Goal: Task Accomplishment & Management: Complete application form

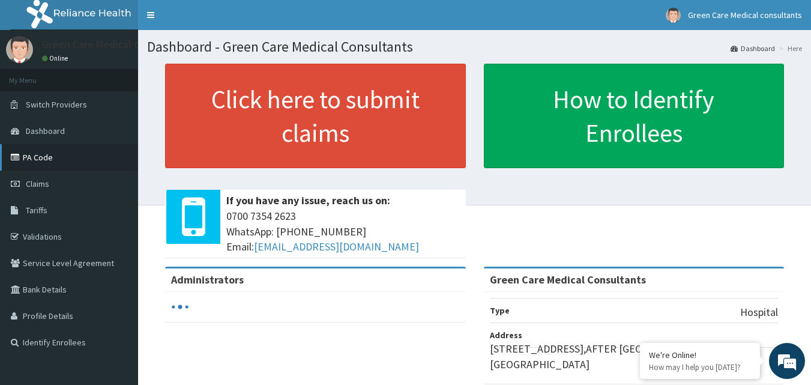
click at [45, 151] on link "PA Code" at bounding box center [69, 157] width 138 height 26
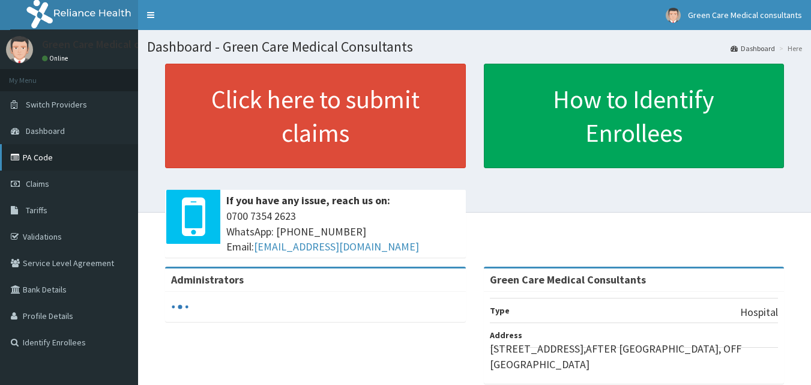
click at [49, 161] on link "PA Code" at bounding box center [69, 157] width 138 height 26
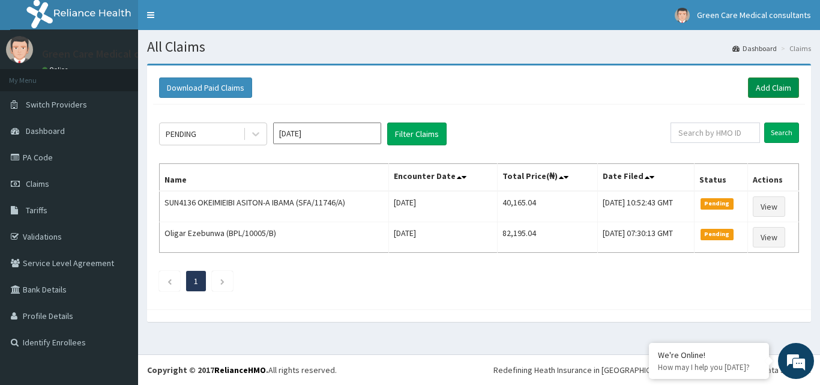
click at [771, 82] on link "Add Claim" at bounding box center [773, 87] width 51 height 20
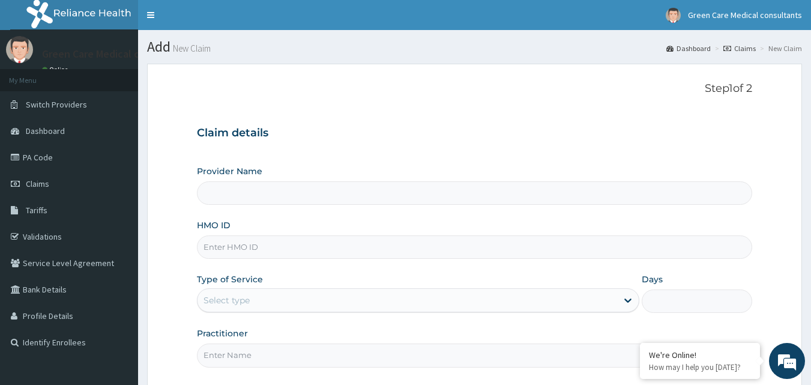
click at [315, 247] on input "HMO ID" at bounding box center [475, 246] width 556 height 23
type input "FW"
type input "Green Care Medical Consultants"
type input "FWN/10008/D"
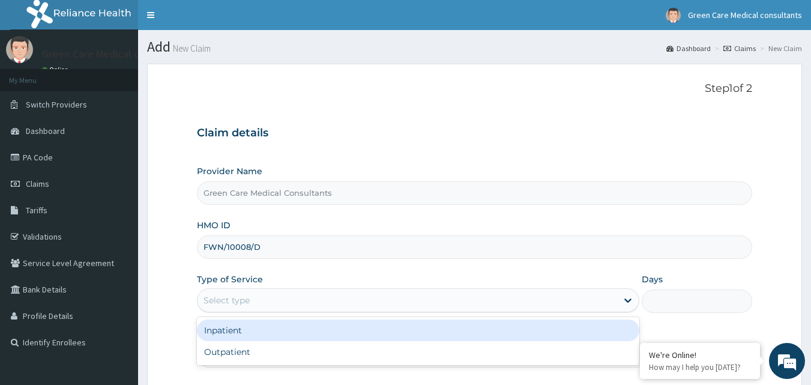
click at [299, 298] on div "Select type" at bounding box center [408, 300] width 420 height 19
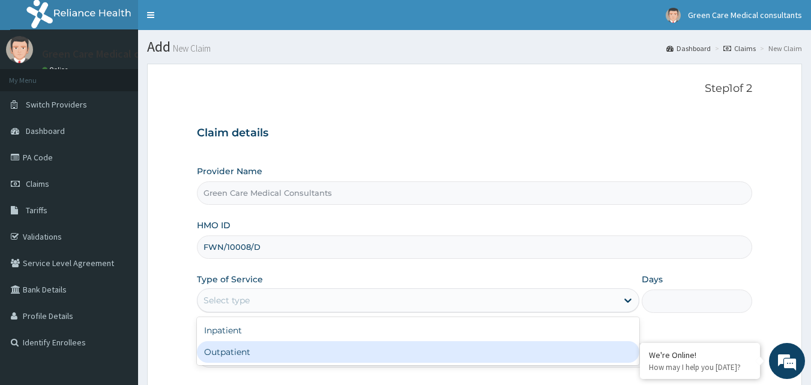
click at [272, 348] on div "Outpatient" at bounding box center [418, 352] width 442 height 22
type input "1"
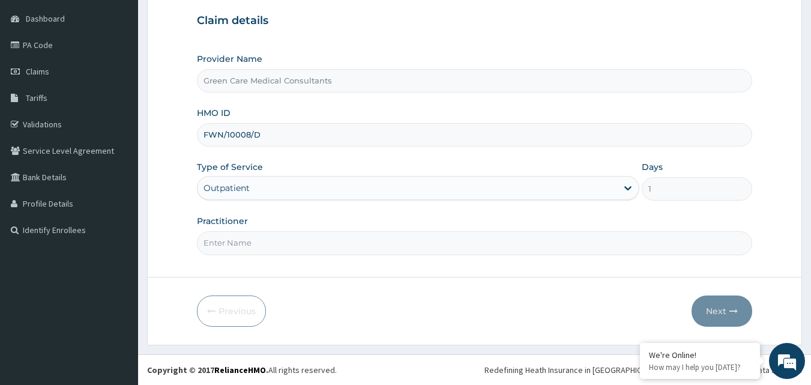
click at [361, 250] on input "Practitioner" at bounding box center [475, 242] width 556 height 23
type input "DR. PAMELA"
click at [747, 307] on button "Next" at bounding box center [722, 310] width 61 height 31
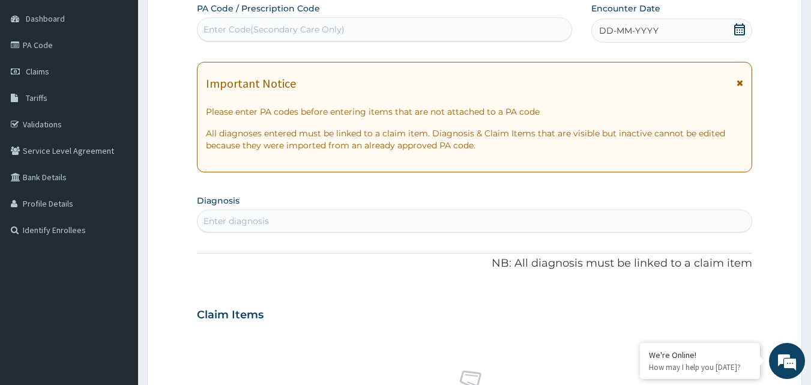
click at [265, 29] on div "Enter Code(Secondary Care Only)" at bounding box center [274, 29] width 141 height 12
paste input "PA/FCA5A1"
type input "PA/FCA5A1"
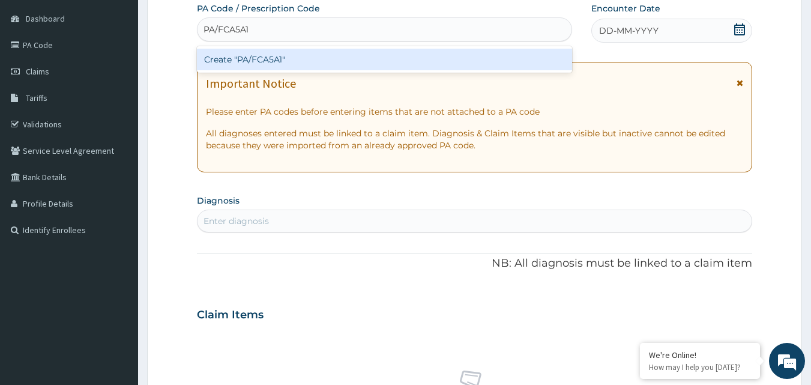
click at [256, 53] on div "Create "PA/FCA5A1"" at bounding box center [385, 60] width 376 height 22
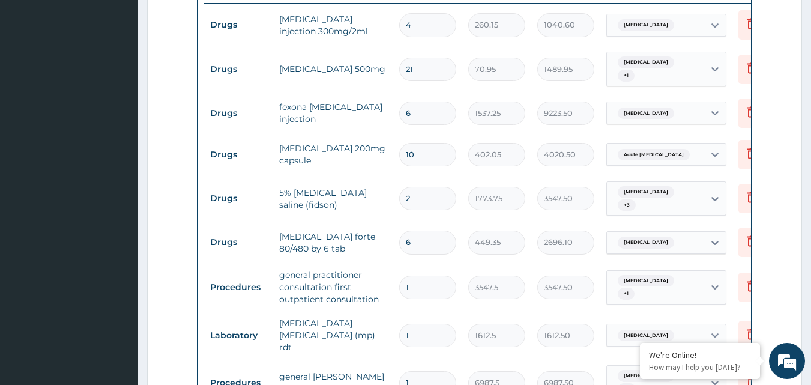
scroll to position [455, 0]
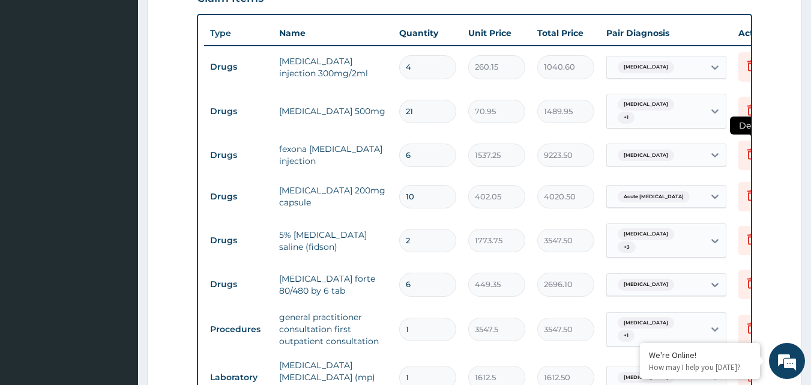
click at [739, 140] on icon at bounding box center [751, 154] width 26 height 29
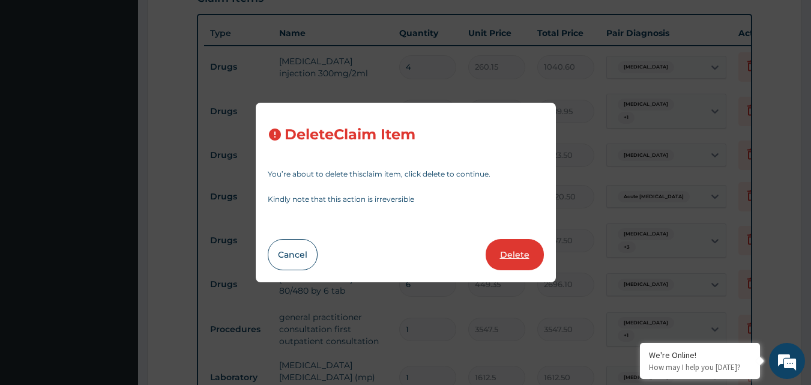
click at [517, 261] on button "Delete" at bounding box center [515, 254] width 58 height 31
type input "10"
type input "402.05"
type input "4020.50"
type input "2"
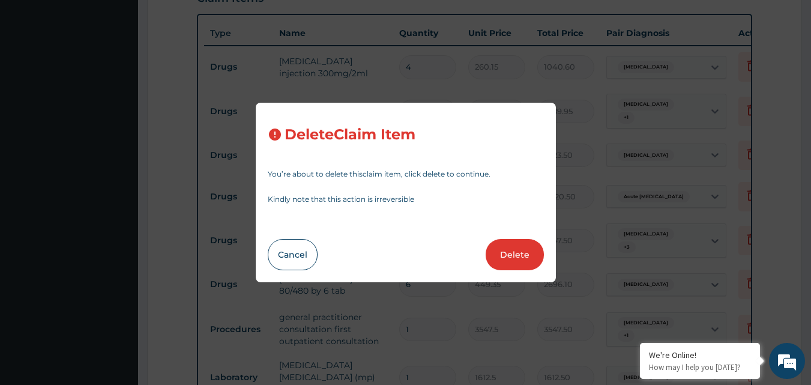
type input "1773.75"
type input "3547.50"
type input "6"
type input "449.35"
type input "2696.10"
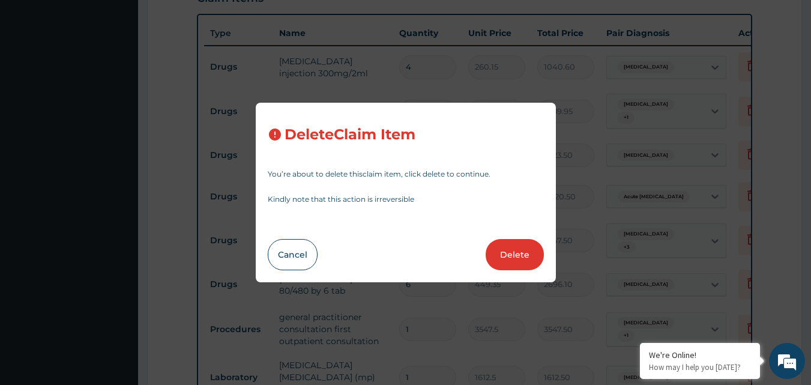
type input "1"
type input "3547.5"
type input "3547.50"
type input "1612.5"
type input "1612.50"
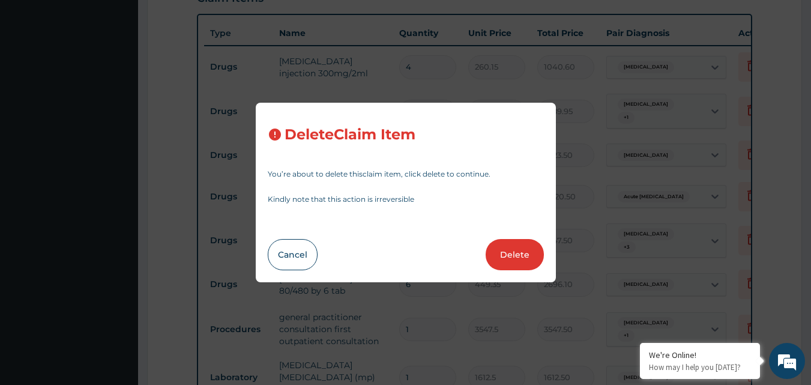
type input "6987.5"
type input "6987.50"
type input "4300"
type input "4300.00"
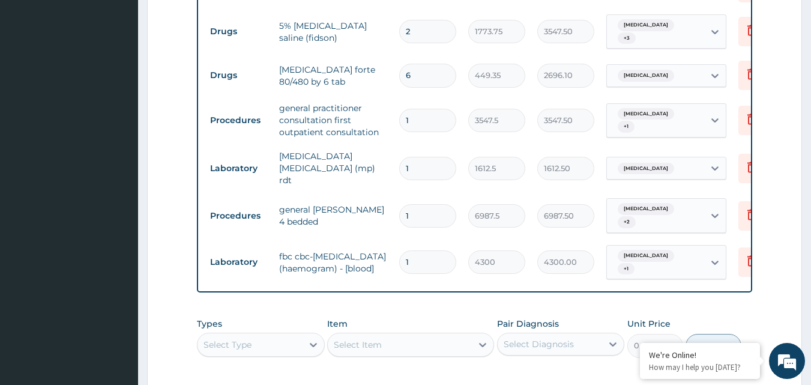
scroll to position [635, 0]
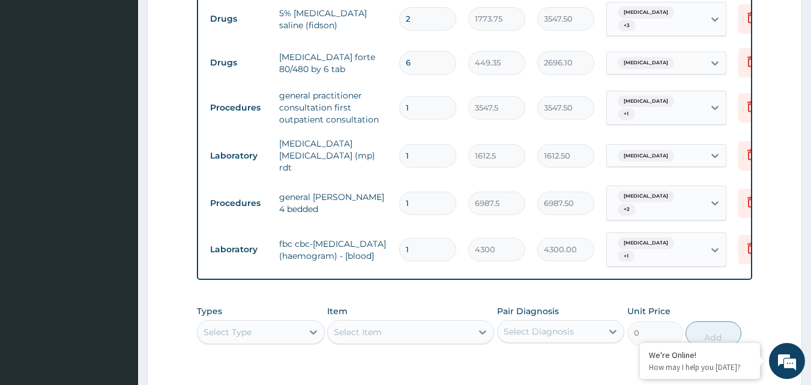
click at [288, 322] on div "Select Type" at bounding box center [250, 331] width 105 height 19
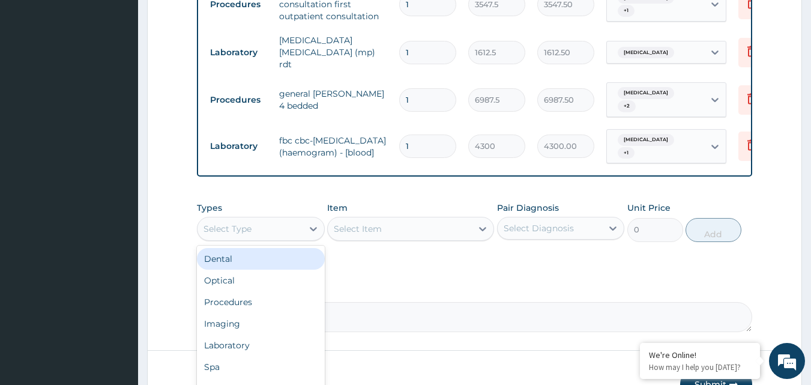
scroll to position [788, 0]
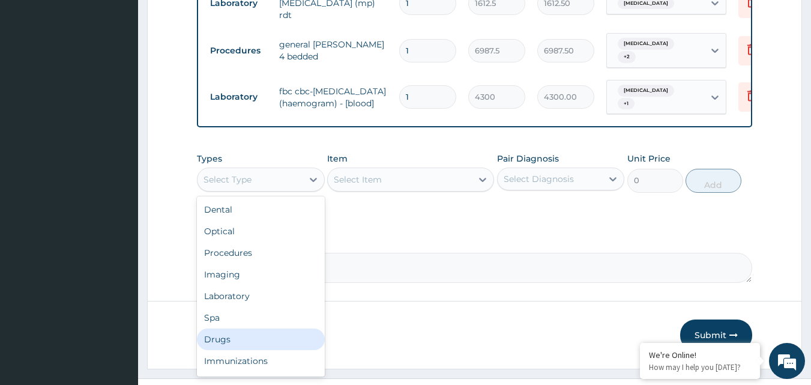
click at [245, 328] on div "Drugs" at bounding box center [261, 339] width 128 height 22
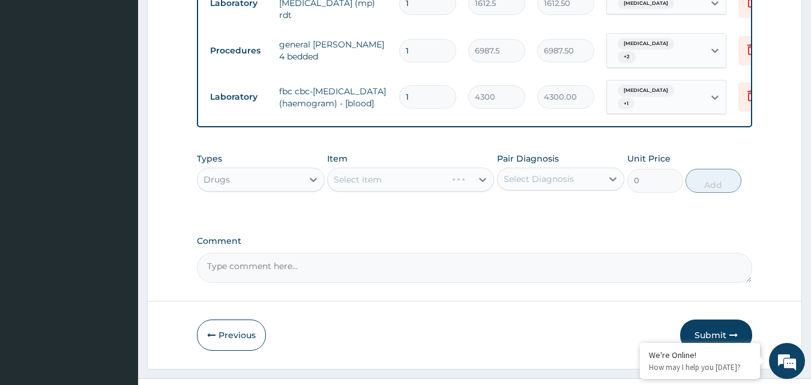
click at [378, 167] on div "Select Item" at bounding box center [410, 179] width 167 height 24
click at [354, 167] on div "Select Item" at bounding box center [410, 179] width 167 height 24
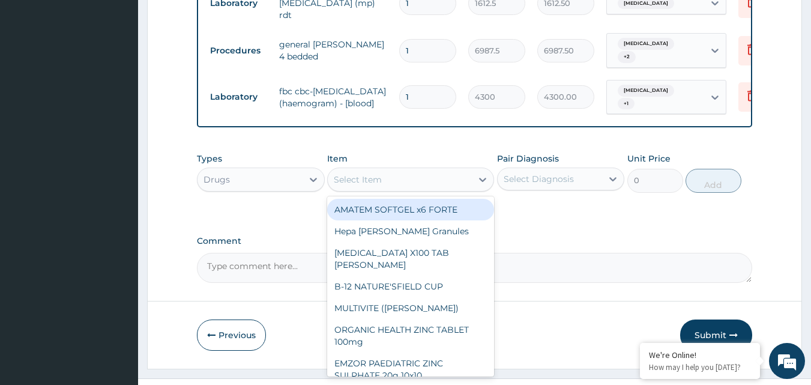
click at [354, 173] on div "Select Item" at bounding box center [358, 179] width 48 height 12
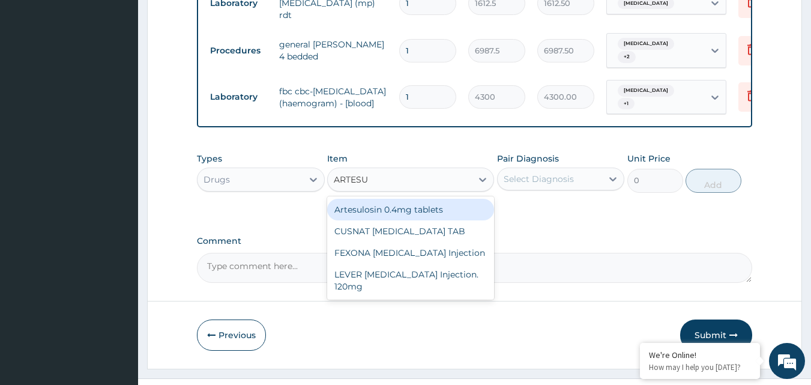
type input "ARTESUN"
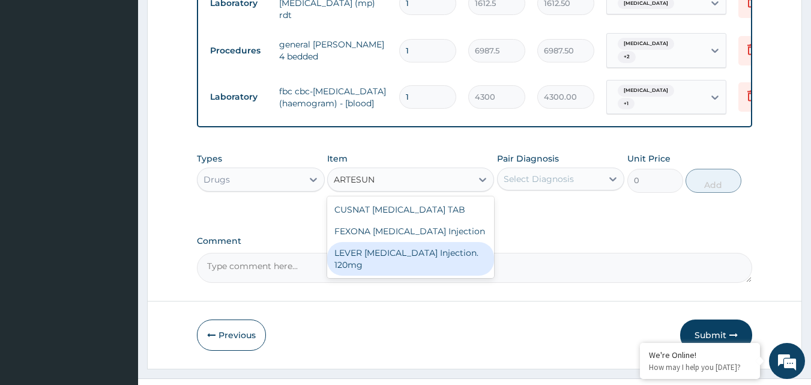
click at [364, 242] on div "LEVER ARTESUNATE Injection. 120mg" at bounding box center [410, 259] width 167 height 34
type input "2365"
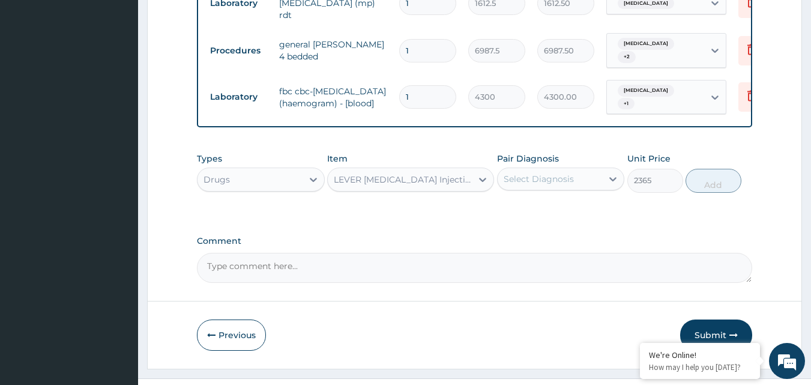
click at [586, 169] on div "Select Diagnosis" at bounding box center [550, 178] width 105 height 19
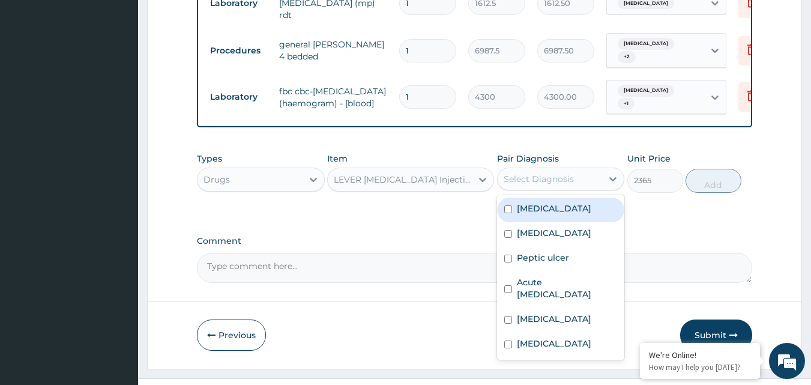
click at [551, 198] on div "Falciparum malaria" at bounding box center [561, 210] width 128 height 25
checkbox input "true"
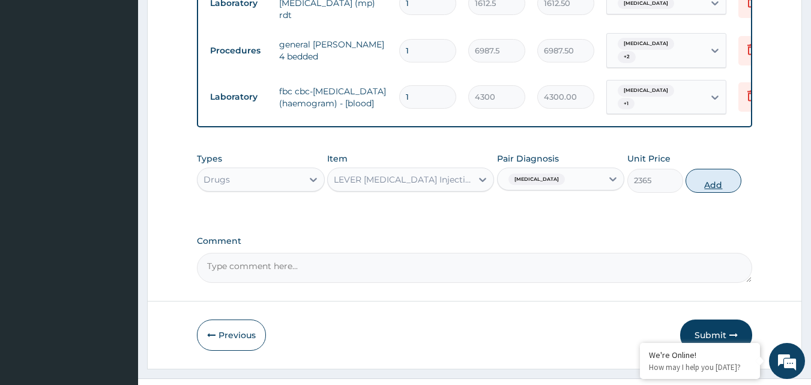
click at [713, 169] on button "Add" at bounding box center [714, 181] width 56 height 24
type input "0"
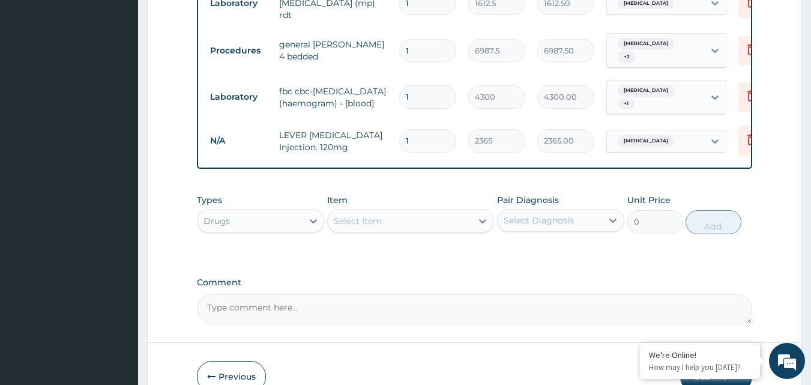
type input "0.00"
type input "3"
type input "7095.00"
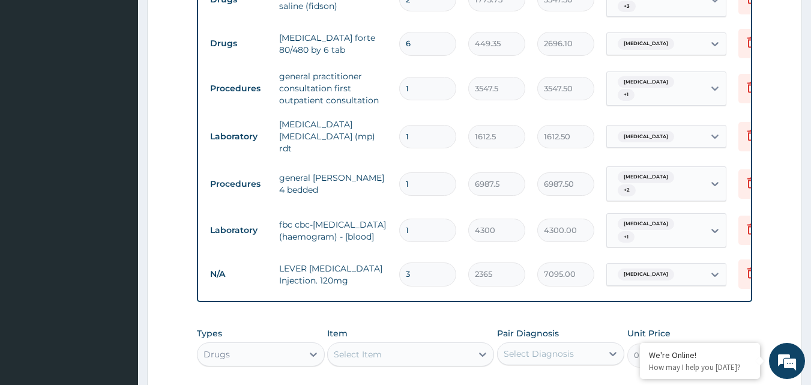
scroll to position [668, 0]
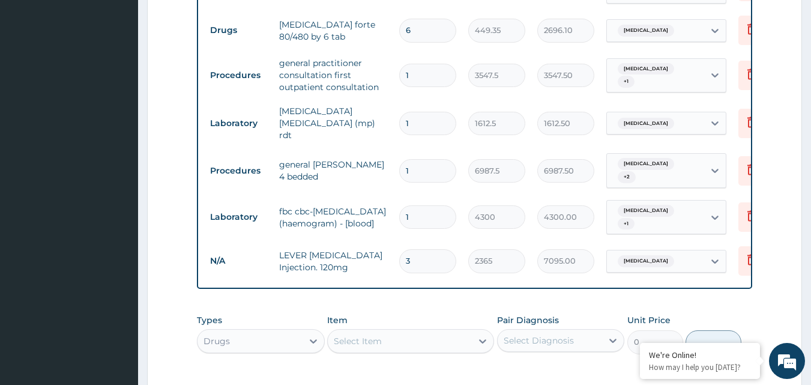
type input "3"
click at [393, 331] on div "Select Item" at bounding box center [400, 340] width 144 height 19
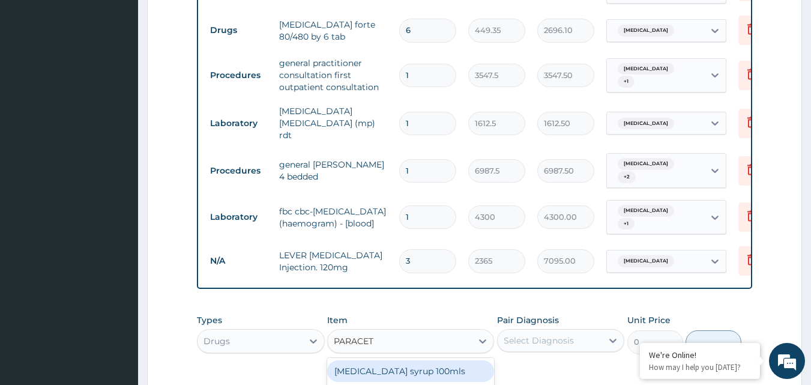
type input "PARACETA"
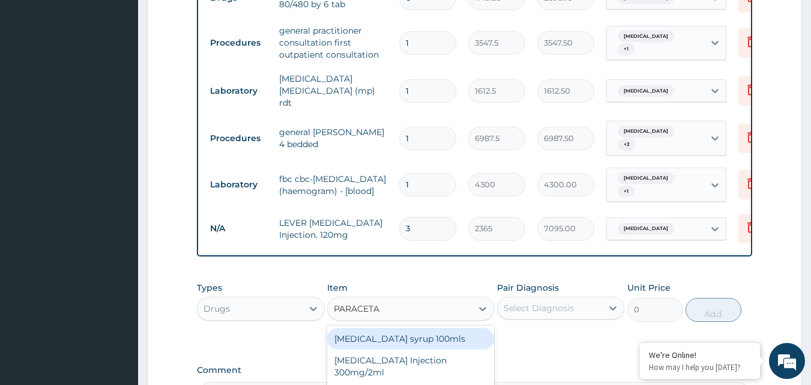
scroll to position [728, 0]
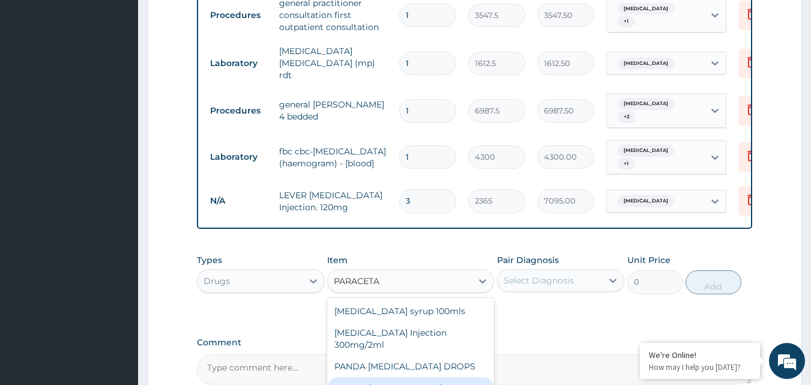
click at [444, 377] on div "EMZOR PARACETAMOL 500mg" at bounding box center [410, 388] width 167 height 22
type input "23.65"
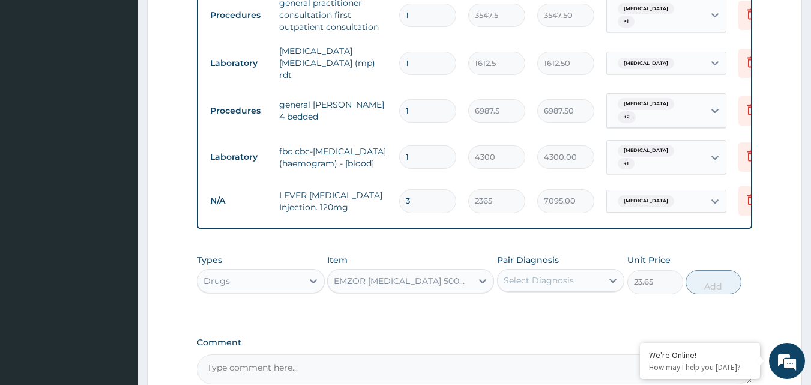
click at [563, 274] on div "Select Diagnosis" at bounding box center [539, 280] width 70 height 12
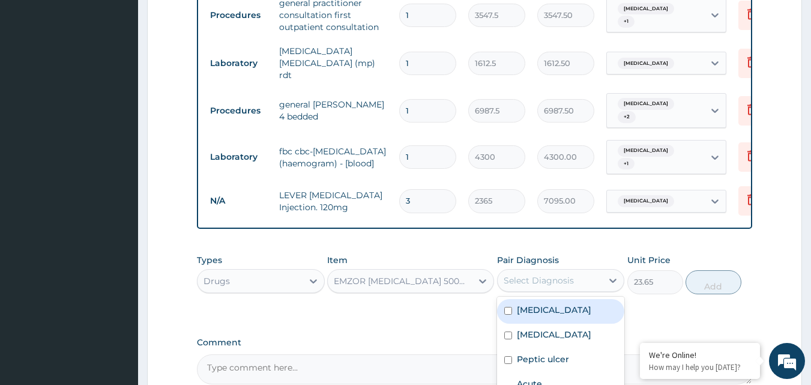
click at [568, 299] on div "Falciparum malaria" at bounding box center [561, 311] width 128 height 25
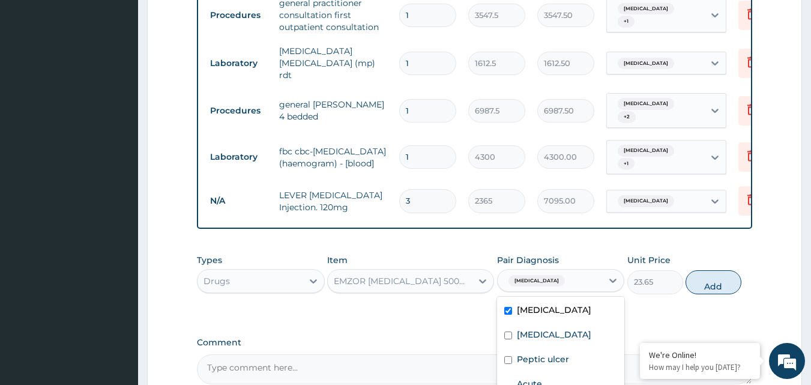
checkbox input "true"
click at [738, 270] on button "Add" at bounding box center [714, 282] width 56 height 24
type input "0"
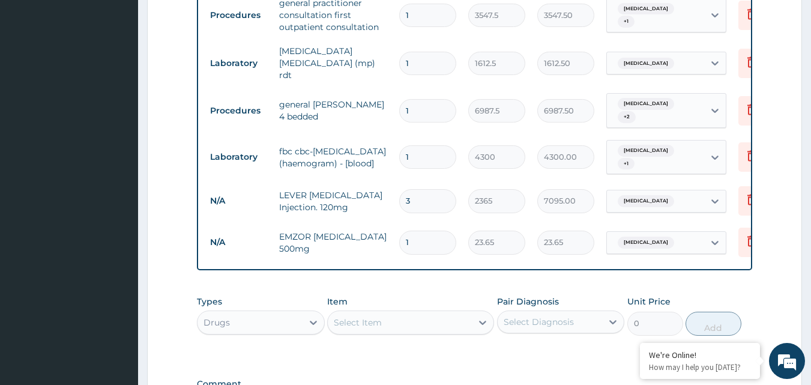
type input "11"
type input "260.15"
type input "118"
type input "2790.70"
type input "11"
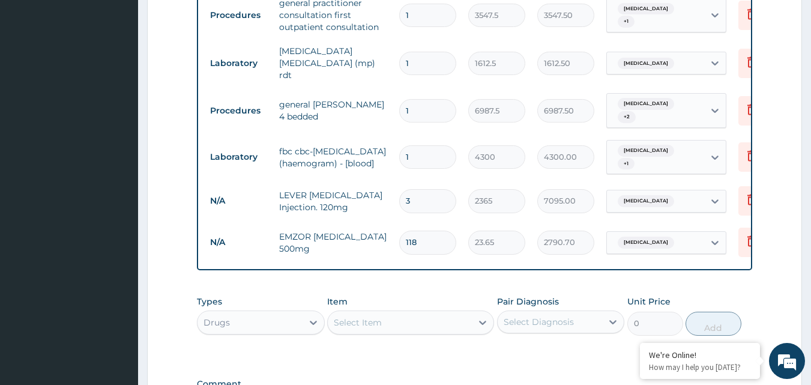
type input "260.15"
type input "1"
type input "23.65"
type input "18"
type input "425.70"
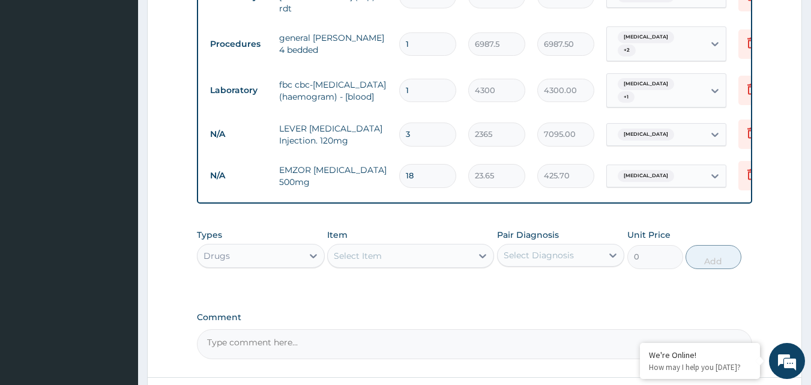
scroll to position [870, 0]
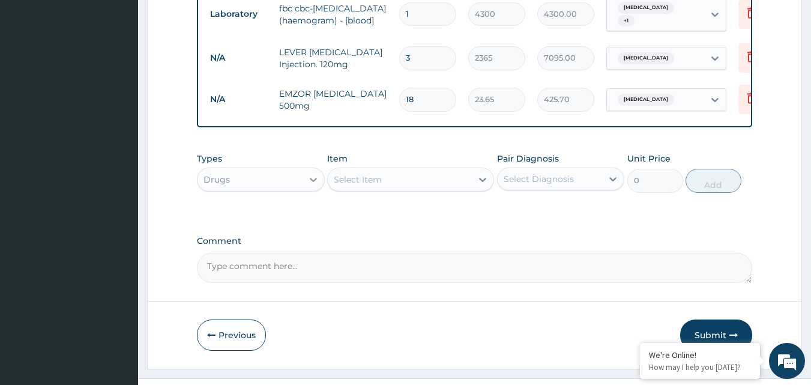
type input "18"
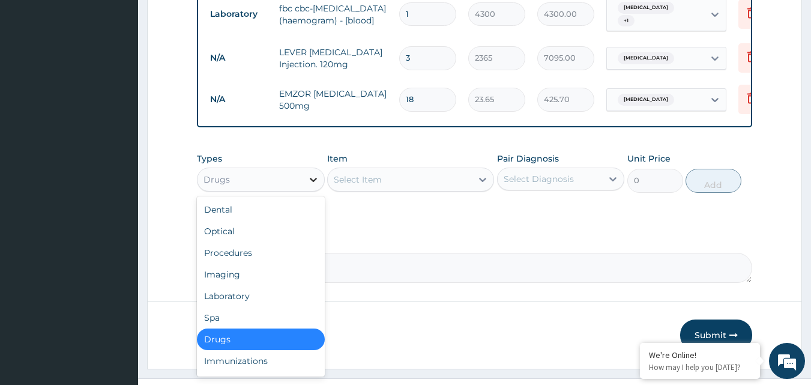
click at [303, 169] on div at bounding box center [314, 180] width 22 height 22
click at [252, 242] on div "Procedures" at bounding box center [261, 253] width 128 height 22
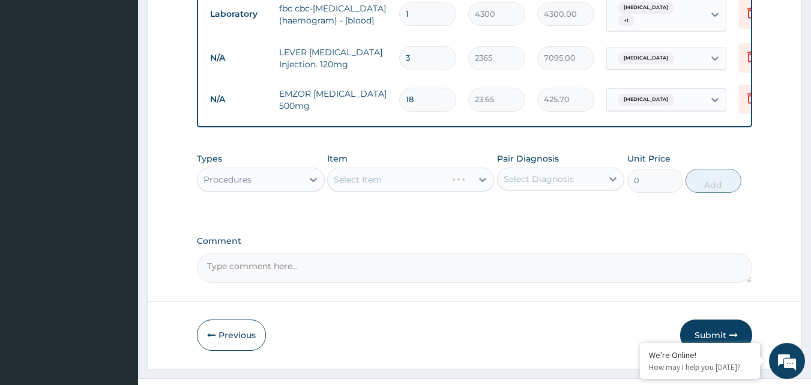
click at [383, 167] on div "Select Item" at bounding box center [410, 179] width 167 height 24
click at [383, 170] on div "Select Item" at bounding box center [400, 179] width 144 height 19
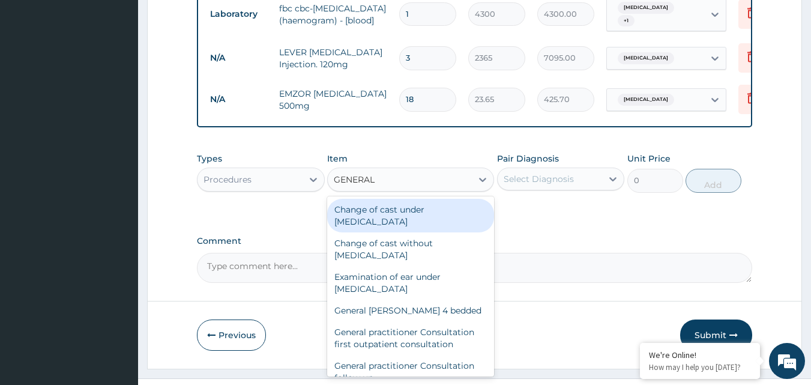
type input "GENERAL P"
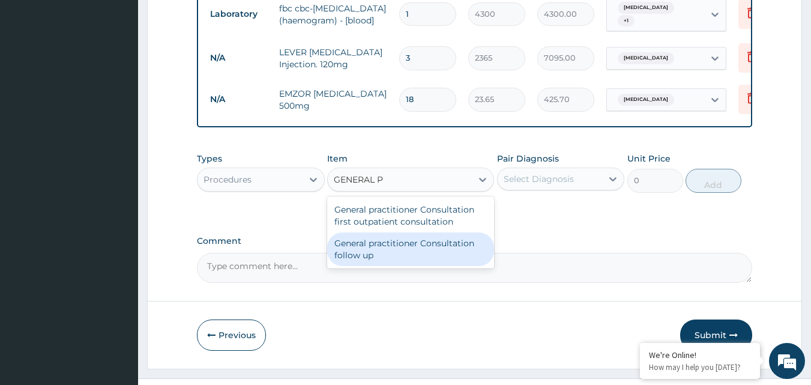
click at [413, 232] on div "General practitioner Consultation follow up" at bounding box center [410, 249] width 167 height 34
type input "2365"
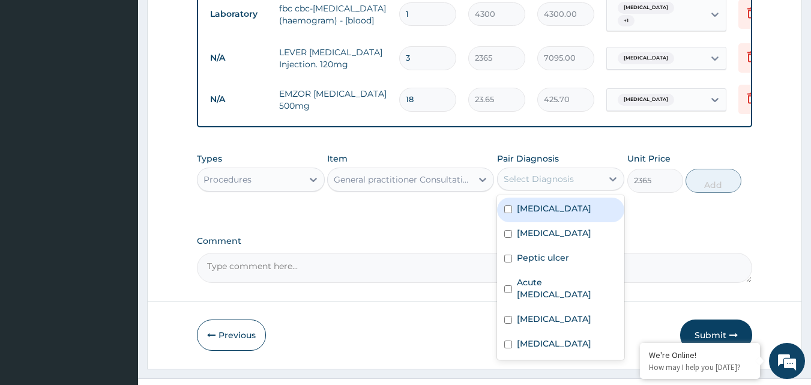
click at [556, 169] on div "Select Diagnosis" at bounding box center [550, 178] width 105 height 19
click at [553, 202] on label "Falciparum malaria" at bounding box center [554, 208] width 74 height 12
checkbox input "true"
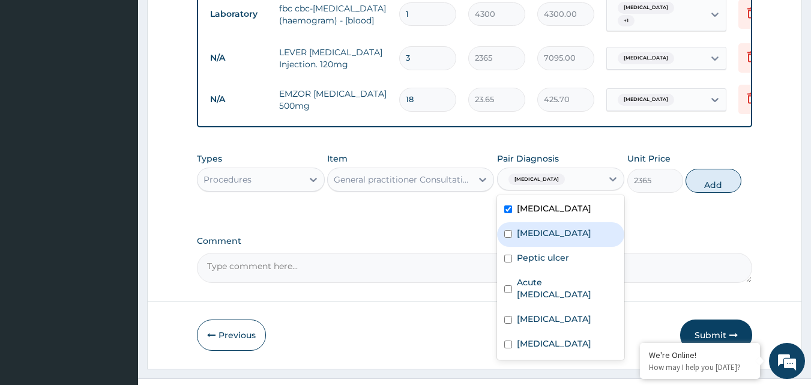
click at [552, 227] on label "Acute gastritis" at bounding box center [554, 233] width 74 height 12
checkbox input "true"
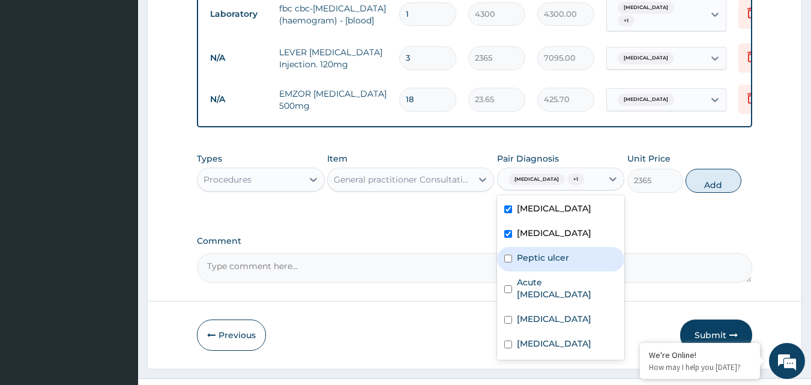
click at [547, 252] on label "Peptic ulcer" at bounding box center [543, 258] width 52 height 12
checkbox input "true"
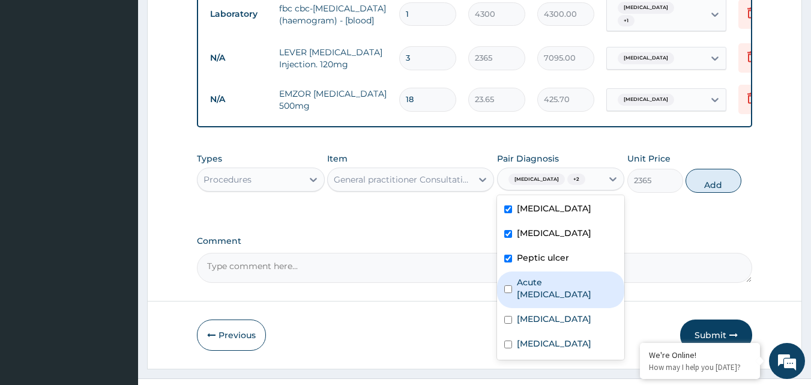
click at [546, 276] on label "Acute low back pain" at bounding box center [567, 288] width 101 height 24
checkbox input "true"
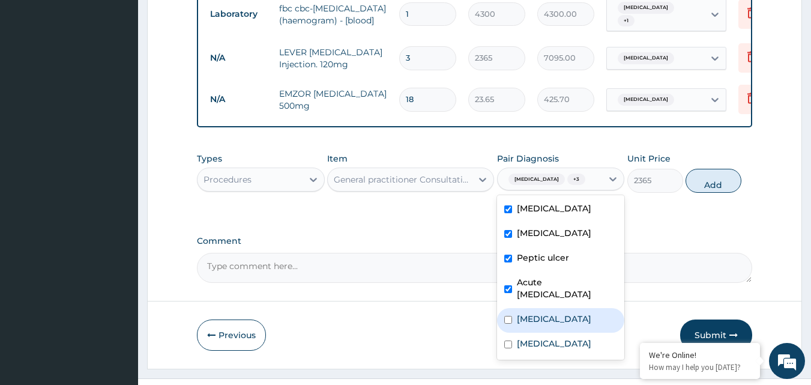
click at [540, 313] on label "Muscle weakness" at bounding box center [554, 319] width 74 height 12
checkbox input "true"
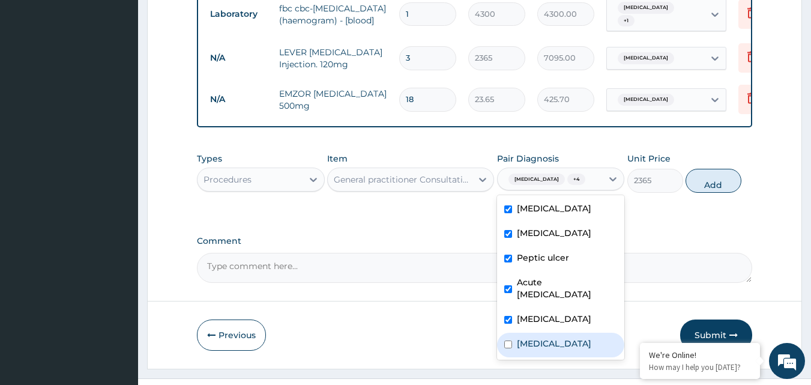
click at [534, 337] on label "Sepsis" at bounding box center [554, 343] width 74 height 12
checkbox input "true"
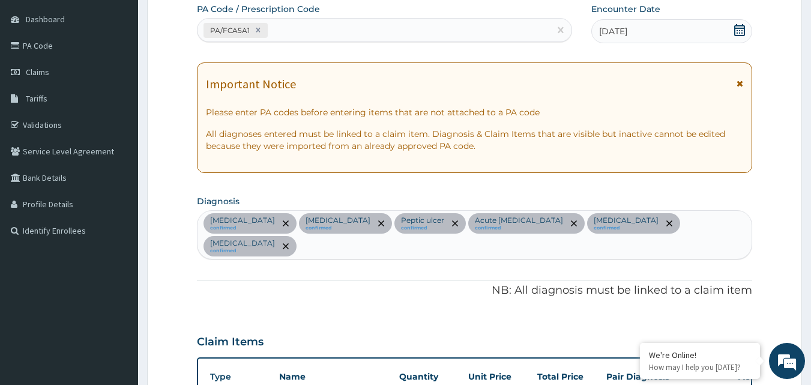
scroll to position [90, 0]
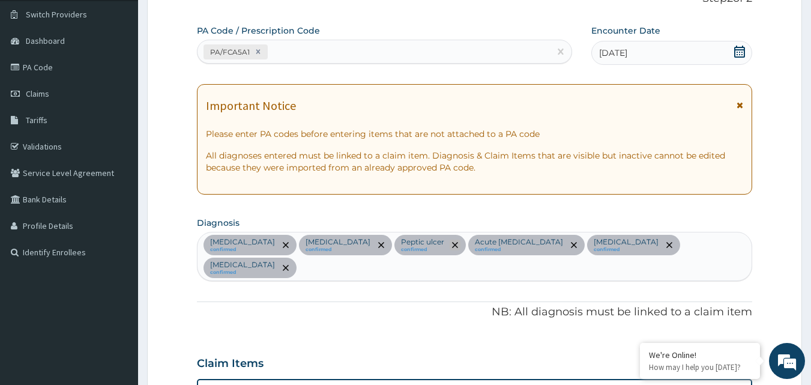
click at [452, 242] on icon "remove selection option" at bounding box center [455, 245] width 6 height 6
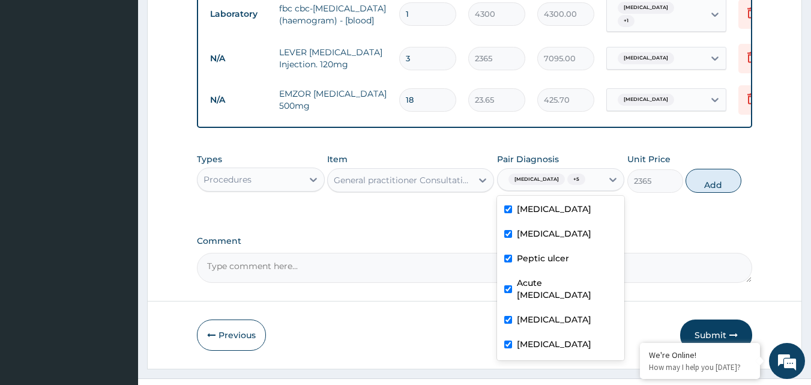
scroll to position [870, 0]
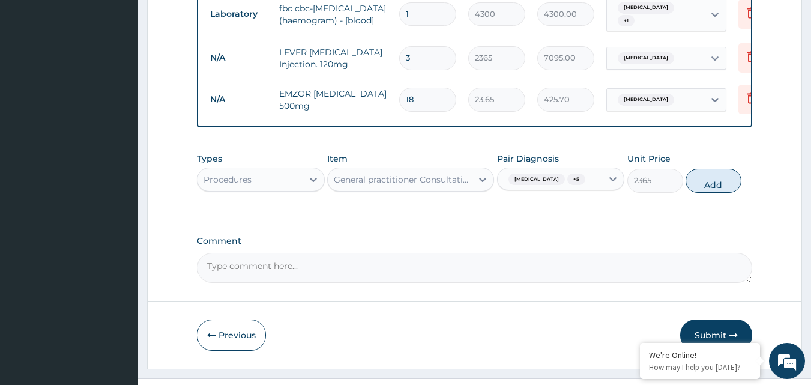
click at [714, 169] on button "Add" at bounding box center [714, 181] width 56 height 24
type input "0"
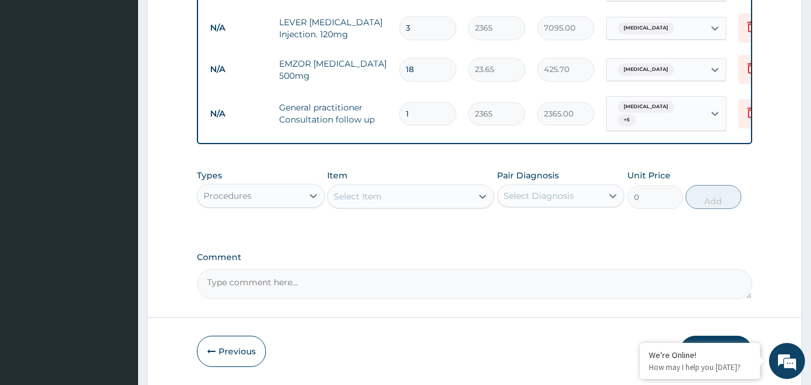
scroll to position [917, 0]
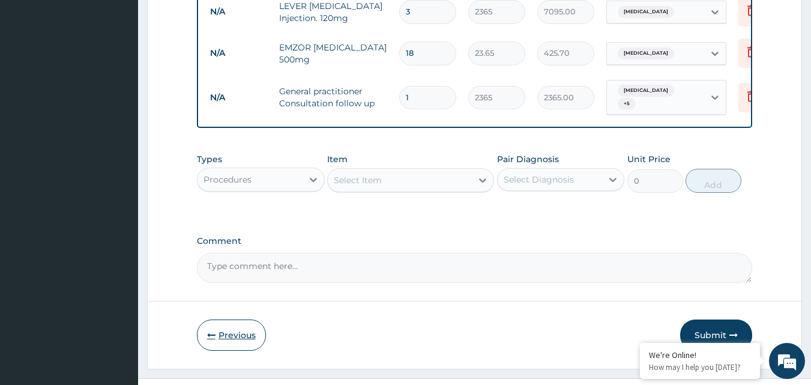
click at [237, 319] on button "Previous" at bounding box center [231, 334] width 69 height 31
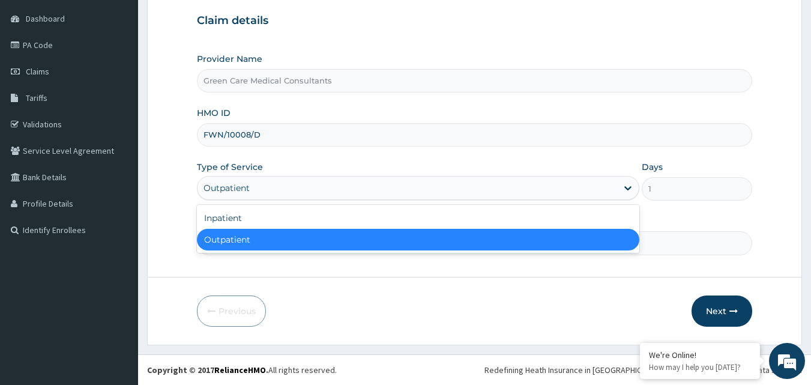
click at [614, 189] on div "Outpatient" at bounding box center [408, 187] width 420 height 19
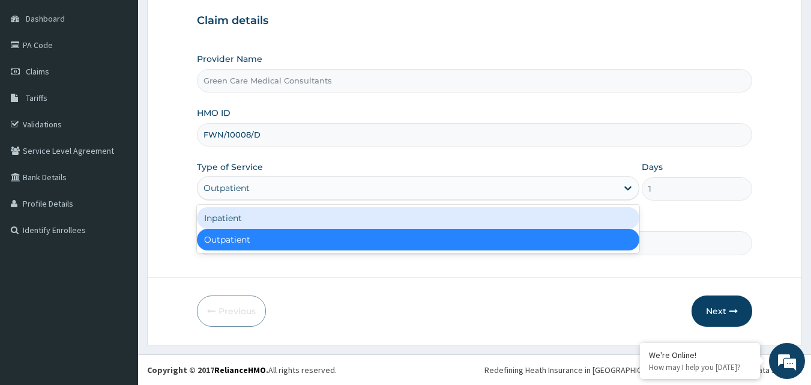
click at [389, 218] on div "Inpatient" at bounding box center [418, 218] width 442 height 22
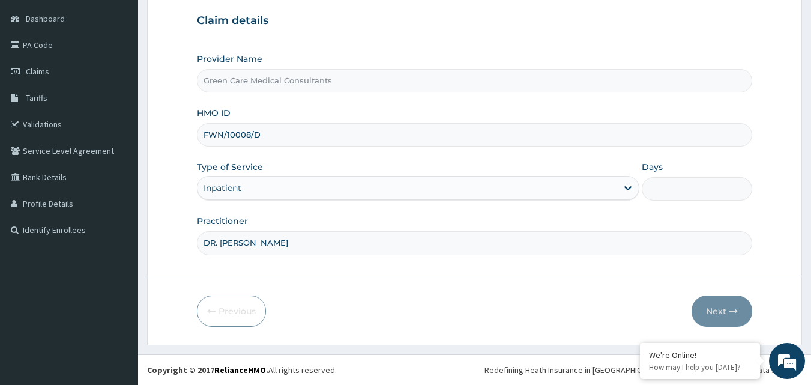
click at [677, 187] on input "Days" at bounding box center [697, 188] width 110 height 23
type input "1"
click at [725, 309] on button "Next" at bounding box center [722, 310] width 61 height 31
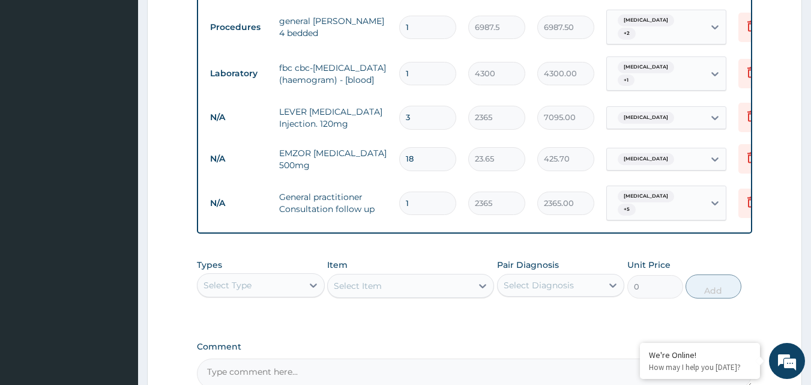
scroll to position [917, 0]
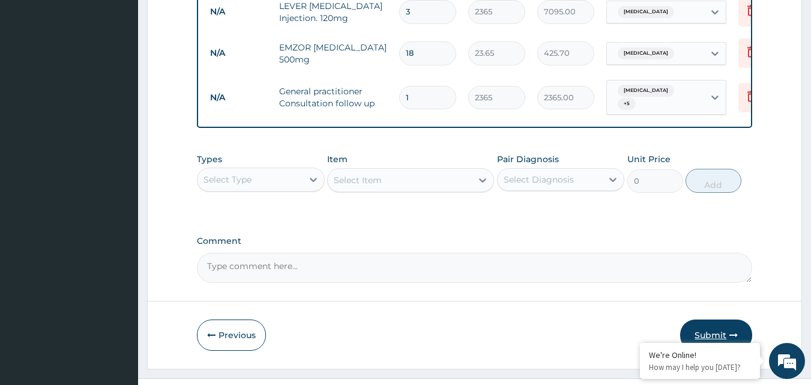
click at [727, 319] on button "Submit" at bounding box center [716, 334] width 72 height 31
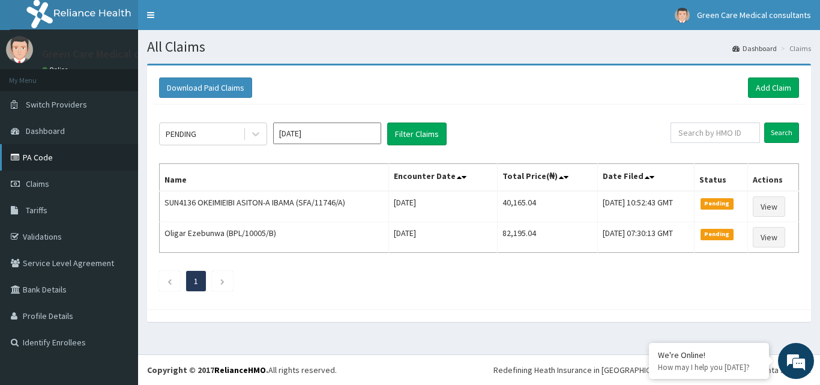
click at [26, 155] on link "PA Code" at bounding box center [69, 157] width 138 height 26
click at [768, 86] on link "Add Claim" at bounding box center [773, 87] width 51 height 20
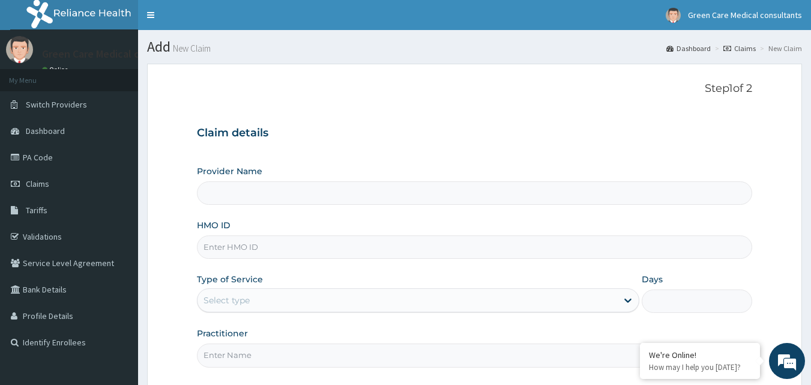
click at [221, 250] on input "HMO ID" at bounding box center [475, 246] width 556 height 23
type input "KSB"
type input "Green Care Medical Consultants"
type input "KSB/11104/A"
click at [312, 295] on div "Select type" at bounding box center [408, 300] width 420 height 19
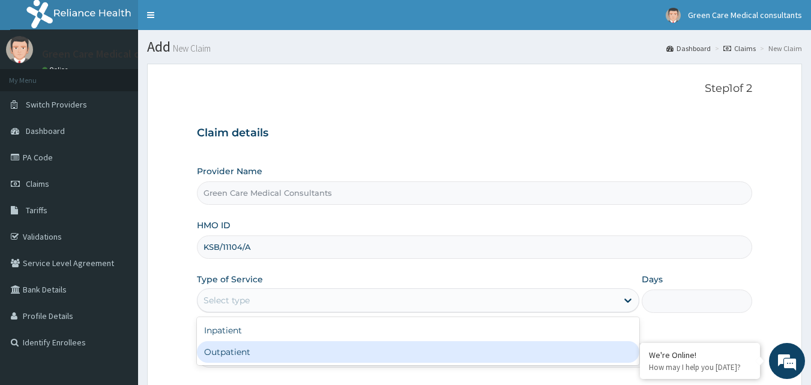
click at [277, 346] on div "Outpatient" at bounding box center [418, 352] width 442 height 22
type input "1"
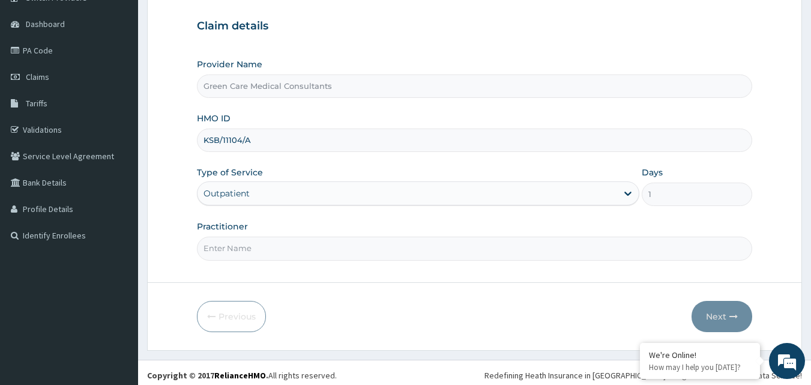
scroll to position [112, 0]
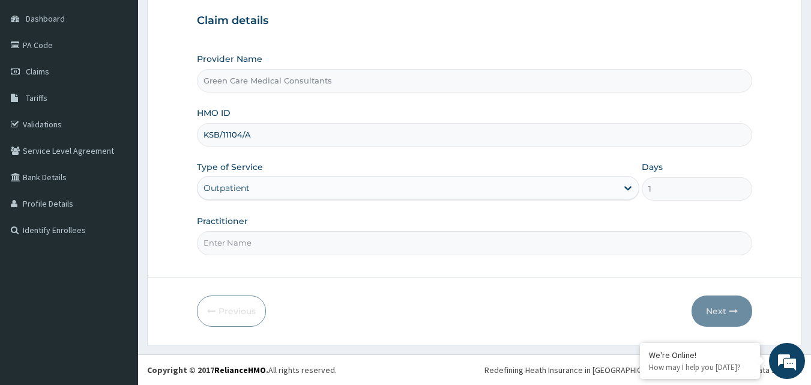
click at [289, 243] on input "Practitioner" at bounding box center [475, 242] width 556 height 23
type input "DR. PAMELA"
click at [740, 303] on button "Next" at bounding box center [722, 310] width 61 height 31
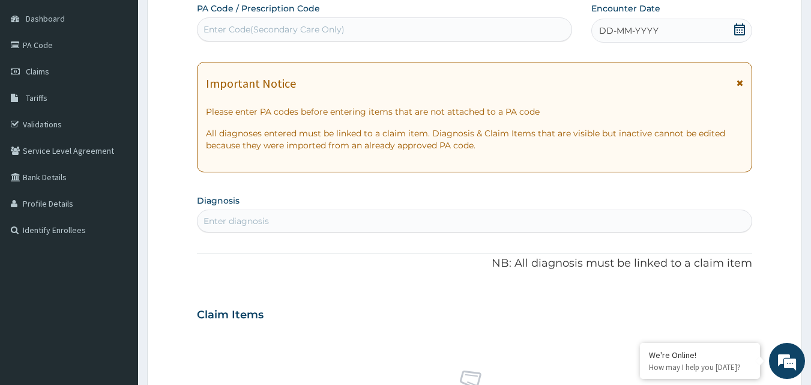
click at [381, 29] on div "Enter Code(Secondary Care Only)" at bounding box center [385, 29] width 375 height 19
paste input "PA/D586ED"
type input "PA/D586ED"
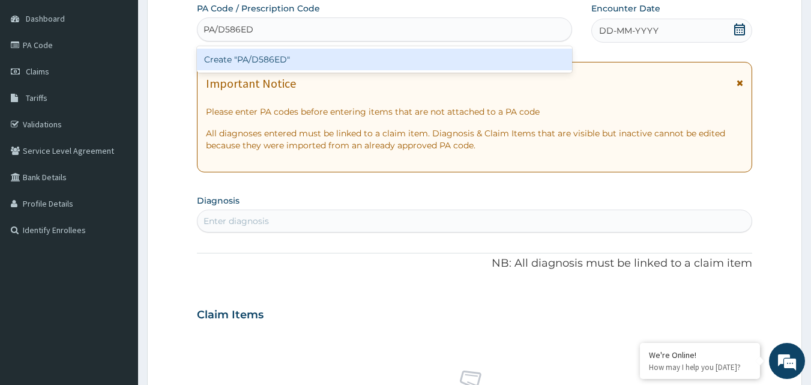
click at [388, 52] on div "Create "PA/D586ED"" at bounding box center [385, 60] width 376 height 22
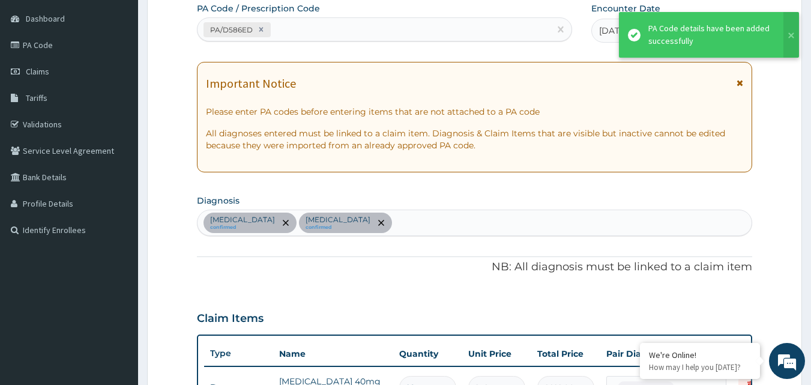
scroll to position [390, 0]
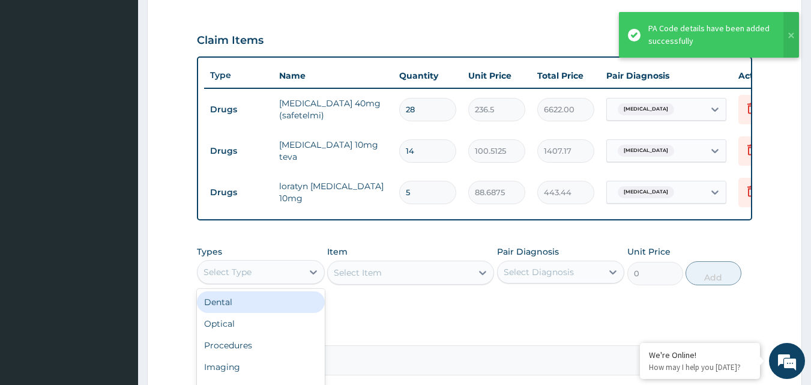
click at [272, 274] on div "Select Type" at bounding box center [250, 271] width 105 height 19
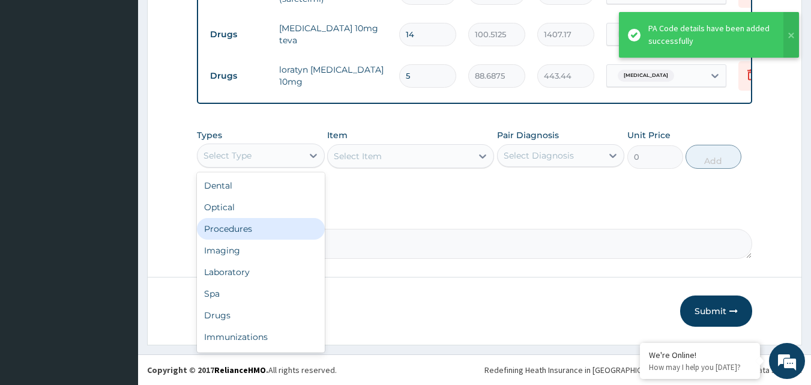
scroll to position [510, 0]
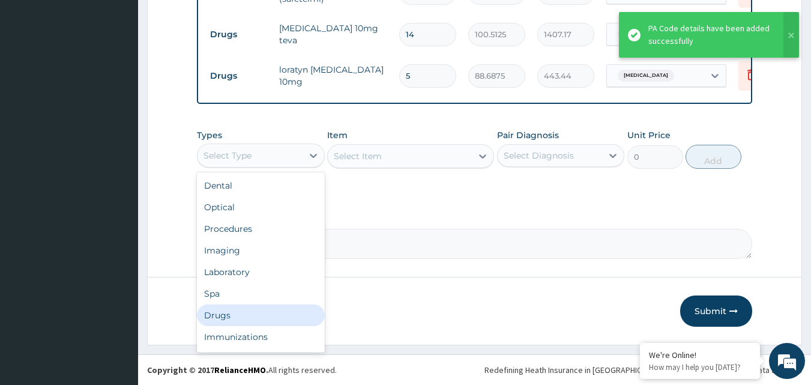
click at [227, 316] on div "Drugs" at bounding box center [261, 315] width 128 height 22
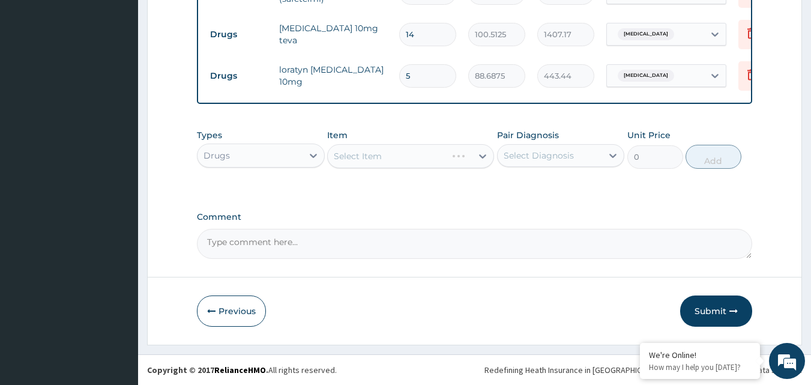
click at [371, 163] on div "Select Item" at bounding box center [410, 156] width 167 height 24
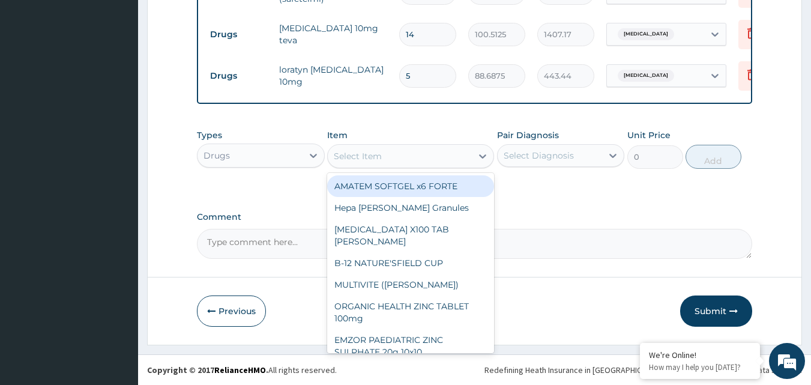
click at [371, 162] on div "Select Item" at bounding box center [358, 156] width 48 height 12
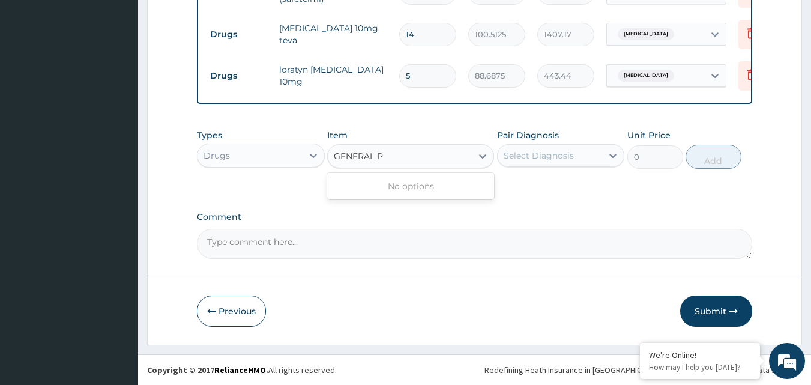
type input "GENERAL P"
click at [247, 160] on div "Drugs" at bounding box center [250, 155] width 105 height 19
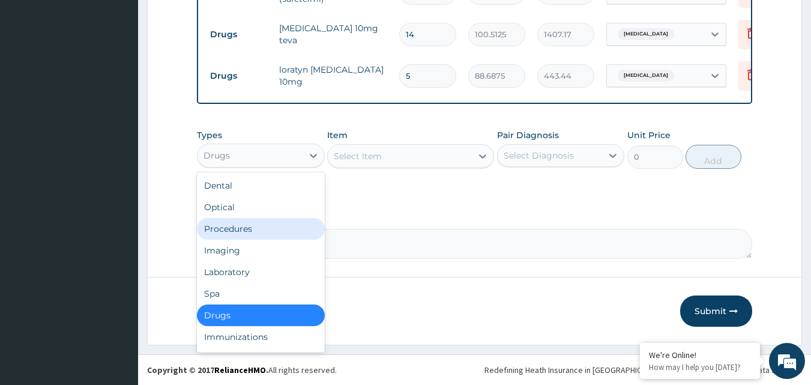
click at [242, 231] on div "Procedures" at bounding box center [261, 229] width 128 height 22
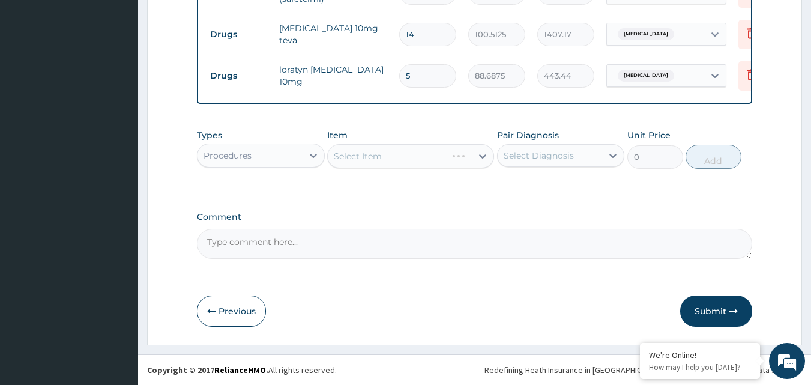
click at [357, 160] on div "Select Item" at bounding box center [410, 156] width 167 height 24
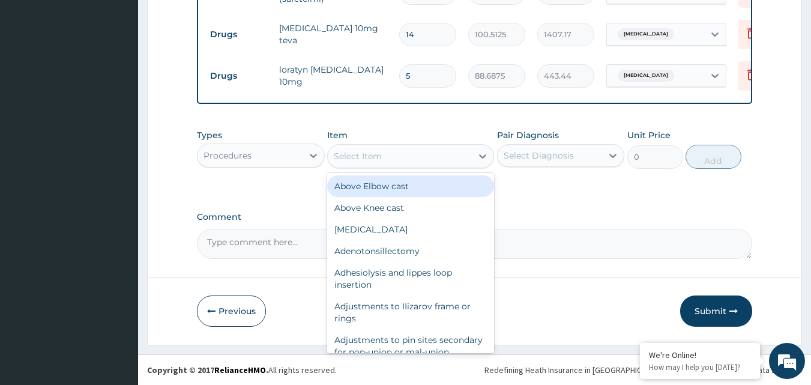
click at [357, 160] on div "Select Item" at bounding box center [358, 156] width 48 height 12
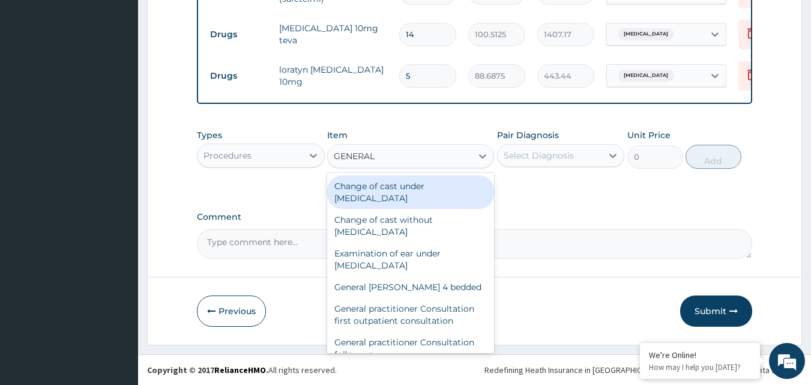
type input "GENERAL P"
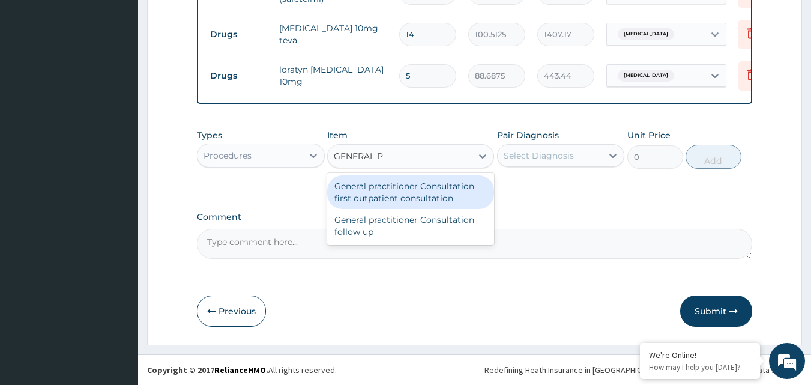
click at [370, 193] on div "General practitioner Consultation first outpatient consultation" at bounding box center [410, 192] width 167 height 34
type input "3547.5"
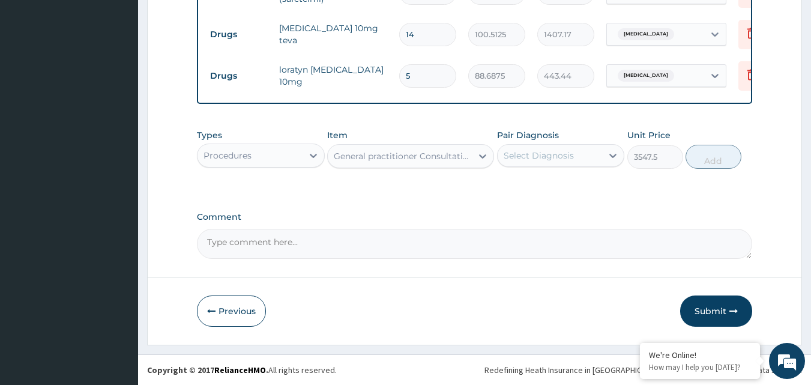
click at [555, 154] on div "Select Diagnosis" at bounding box center [539, 155] width 70 height 12
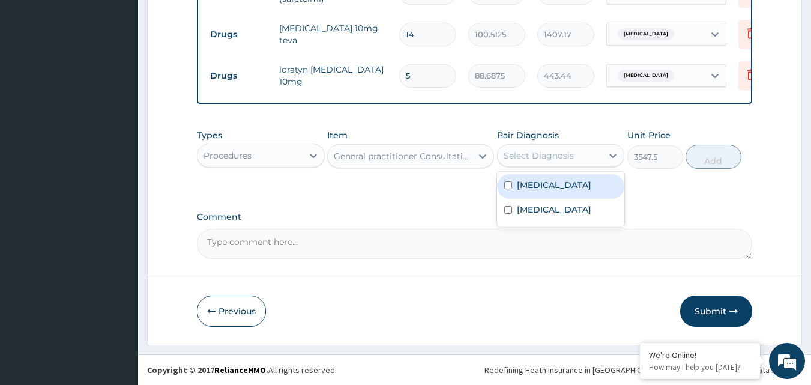
click at [561, 188] on label "Secondary hypertension" at bounding box center [554, 185] width 74 height 12
checkbox input "true"
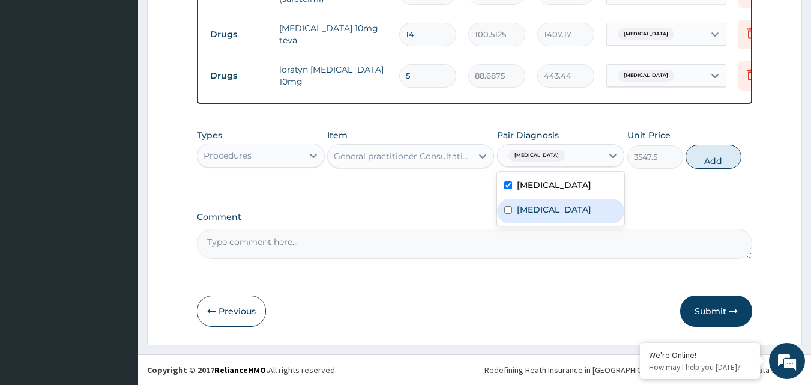
click at [562, 216] on label "Nasal congestion" at bounding box center [554, 210] width 74 height 12
checkbox input "true"
click at [705, 169] on button "Add" at bounding box center [714, 157] width 56 height 24
type input "0"
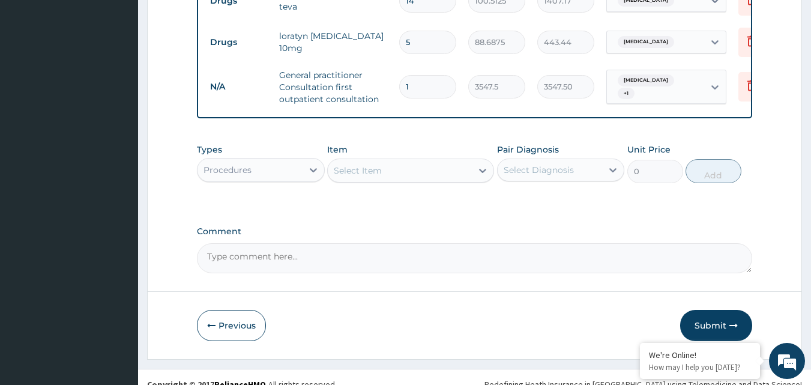
scroll to position [564, 0]
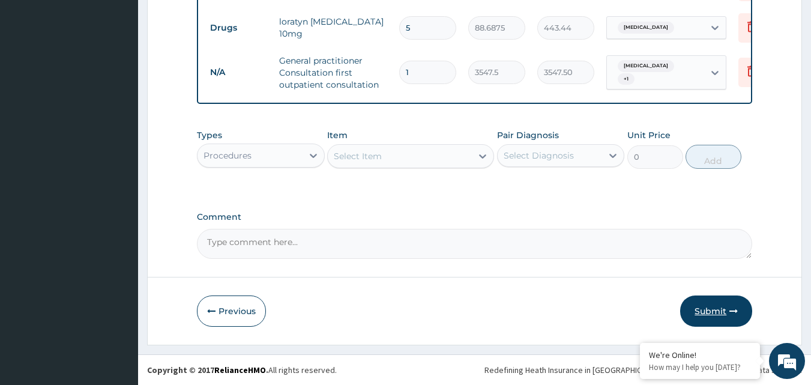
click at [712, 305] on button "Submit" at bounding box center [716, 310] width 72 height 31
